Goal: Task Accomplishment & Management: Manage account settings

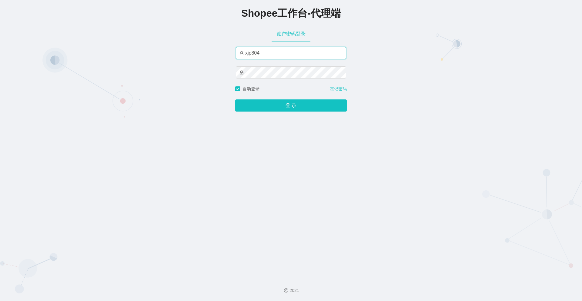
click at [279, 50] on input "xjp804" at bounding box center [291, 53] width 110 height 12
paste input "yn"
type input "yn04"
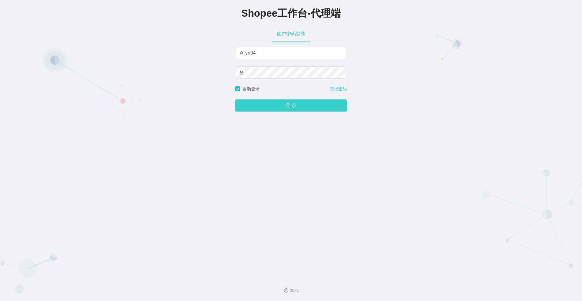
click at [261, 106] on button "登 录" at bounding box center [291, 105] width 112 height 12
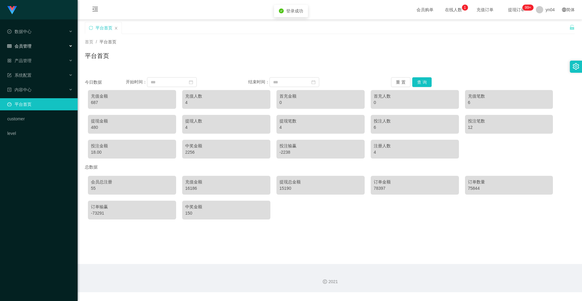
drag, startPoint x: 27, startPoint y: 44, endPoint x: 35, endPoint y: 46, distance: 8.7
click at [27, 44] on span "会员管理" at bounding box center [19, 46] width 24 height 5
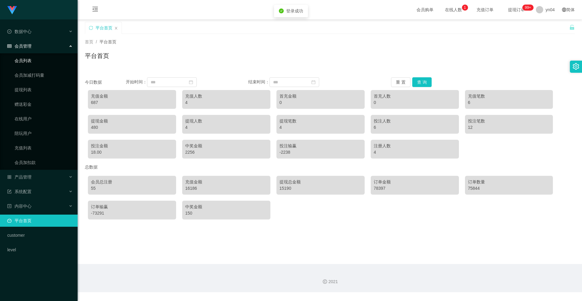
click at [32, 59] on link "会员列表" at bounding box center [44, 61] width 58 height 12
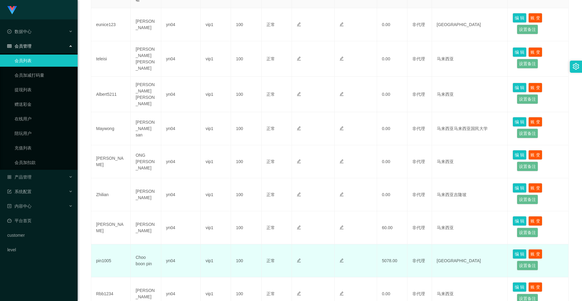
scroll to position [237, 0]
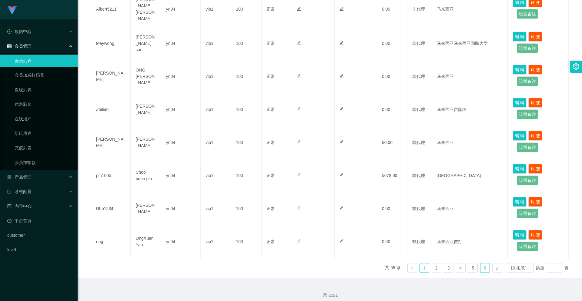
click at [484, 263] on link "6" at bounding box center [484, 267] width 9 height 9
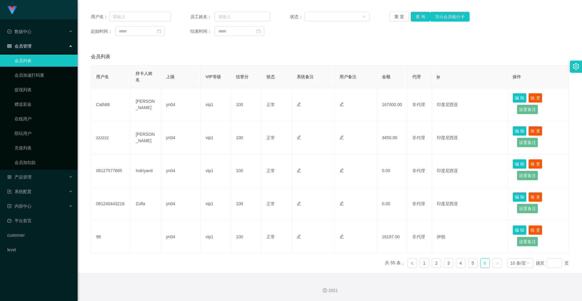
scroll to position [72, 0]
click at [473, 265] on link "5" at bounding box center [472, 263] width 9 height 9
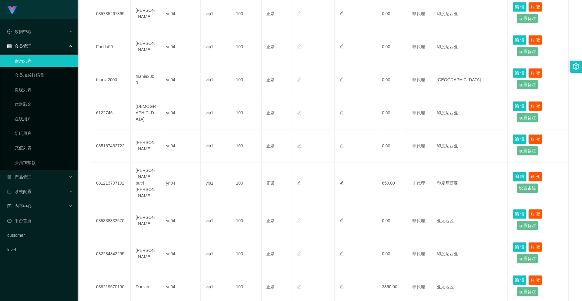
scroll to position [237, 0]
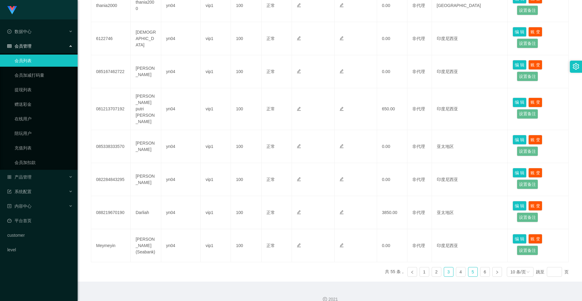
click at [446, 267] on link "3" at bounding box center [448, 271] width 9 height 9
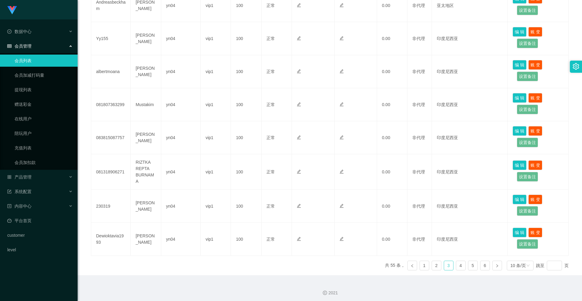
click at [449, 263] on link "3" at bounding box center [448, 265] width 9 height 9
click at [457, 264] on link "4" at bounding box center [460, 265] width 9 height 9
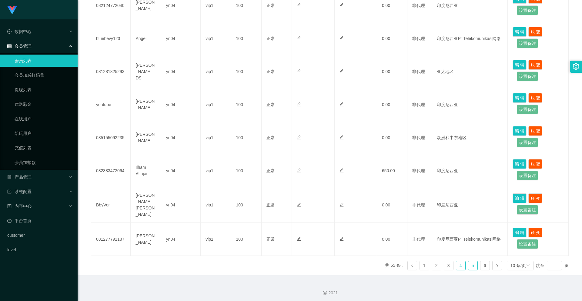
click at [473, 268] on link "5" at bounding box center [472, 265] width 9 height 9
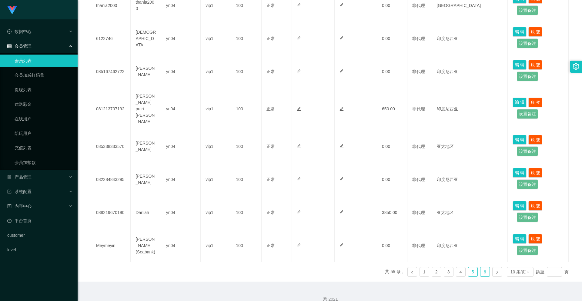
drag, startPoint x: 485, startPoint y: 265, endPoint x: 388, endPoint y: 264, distance: 96.7
click at [485, 267] on link "6" at bounding box center [484, 271] width 9 height 9
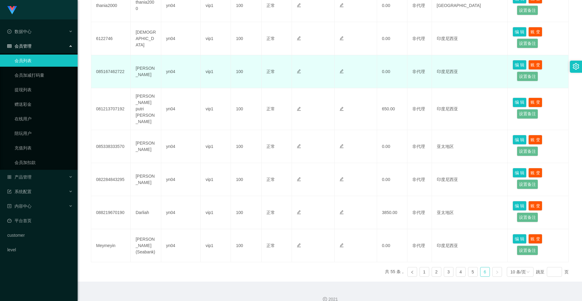
scroll to position [72, 0]
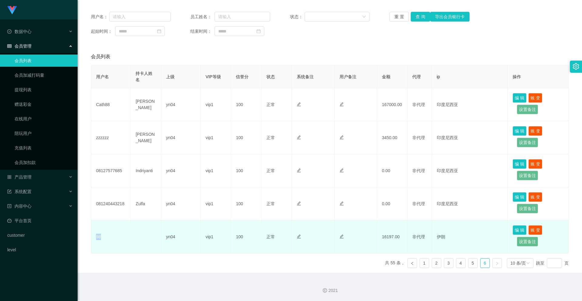
drag, startPoint x: 100, startPoint y: 242, endPoint x: 94, endPoint y: 241, distance: 6.1
click at [94, 241] on td "98" at bounding box center [110, 236] width 39 height 33
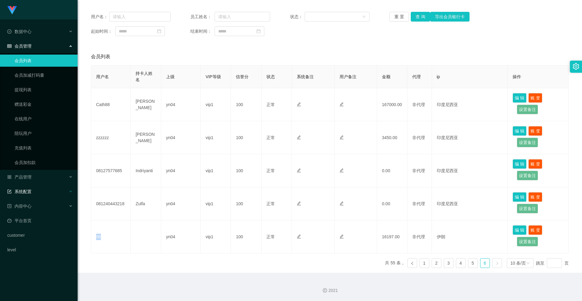
copy td "98"
